Goal: Information Seeking & Learning: Check status

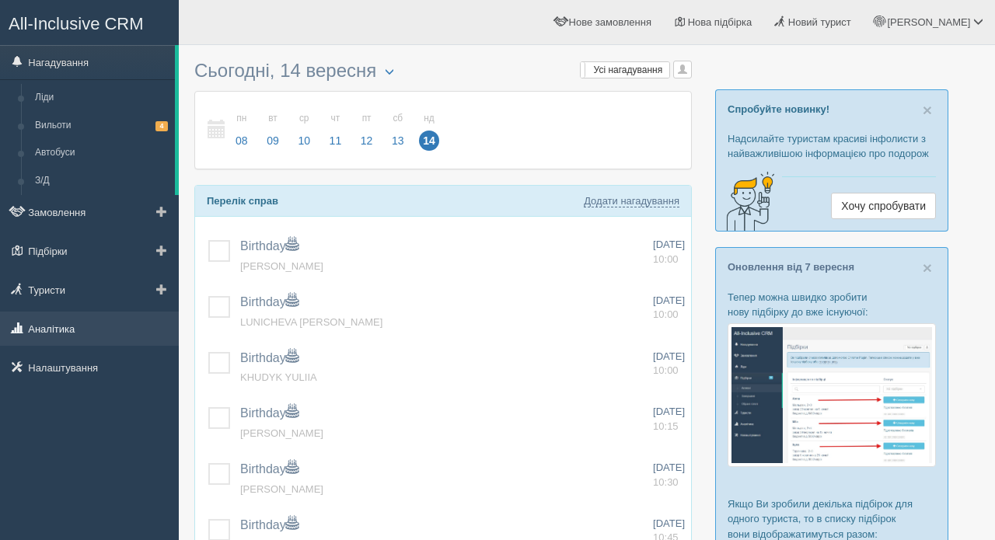
click at [53, 331] on link "Аналітика" at bounding box center [89, 329] width 179 height 34
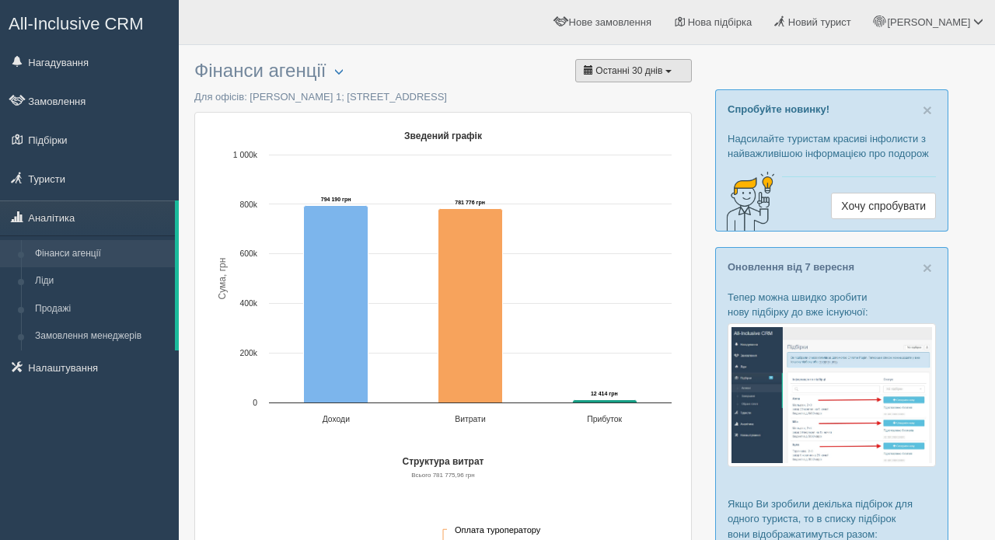
click at [665, 64] on button "Останні 30 днів" at bounding box center [633, 70] width 117 height 23
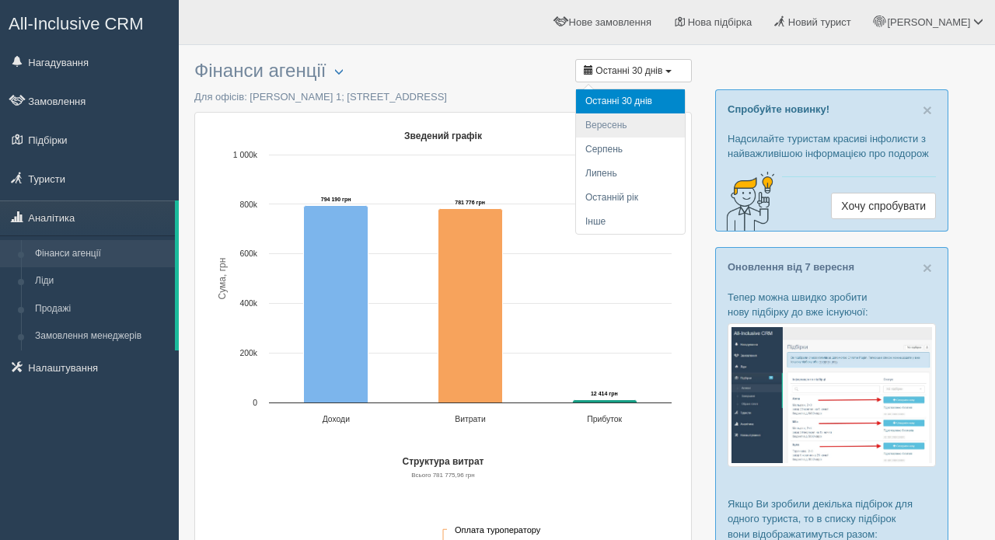
click at [627, 128] on li "Вересень" at bounding box center [630, 126] width 109 height 24
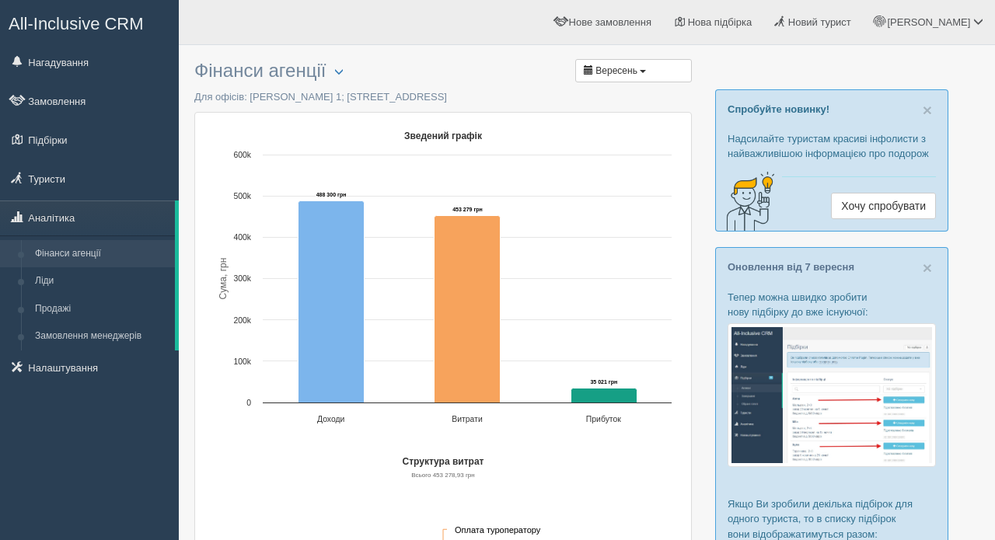
click at [58, 301] on link "Продажі" at bounding box center [101, 309] width 147 height 28
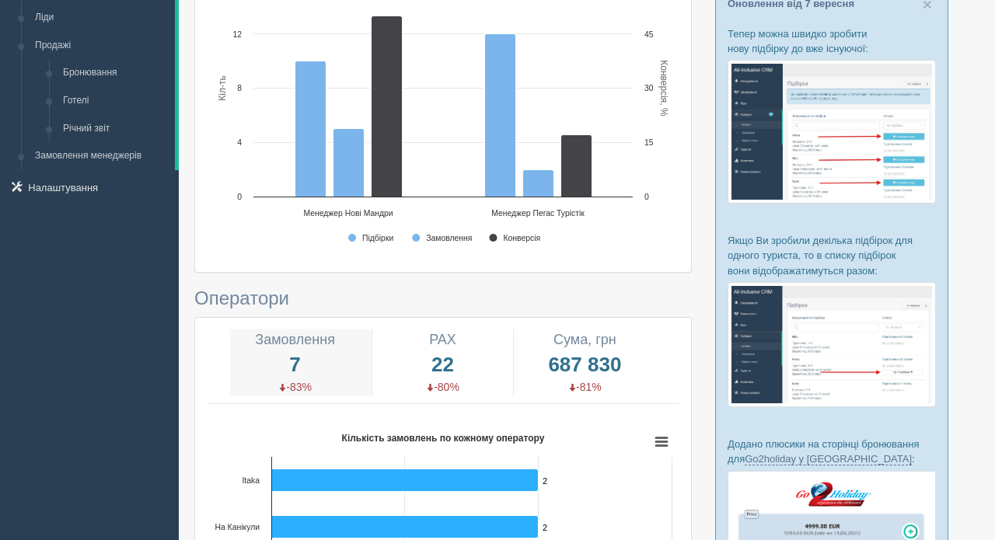
scroll to position [262, 0]
